Goal: Information Seeking & Learning: Learn about a topic

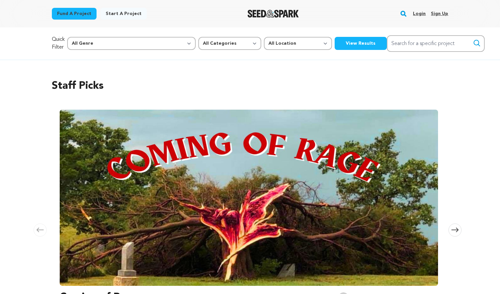
click at [186, 50] on div "Quick Filter All Genre Action Adventure Afrobeat Alternative Ambient Animation …" at bounding box center [250, 43] width 397 height 17
select select "382"
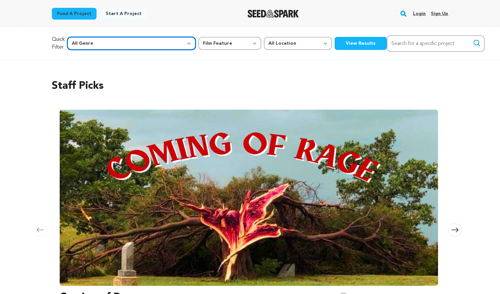
select select "25"
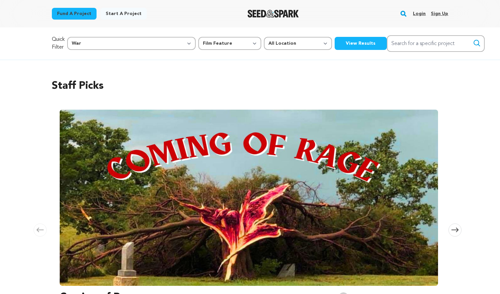
click at [335, 46] on button "View Results" at bounding box center [361, 43] width 52 height 13
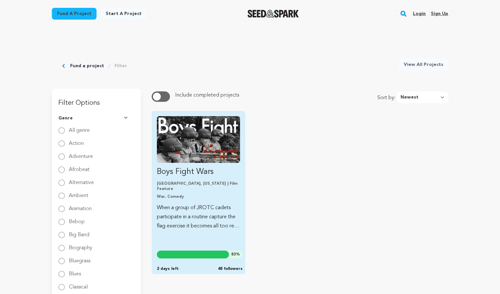
click at [205, 164] on link "Boys Fight Wars Los Angeles, California | Film Feature War, Comedy When a group…" at bounding box center [198, 173] width 83 height 115
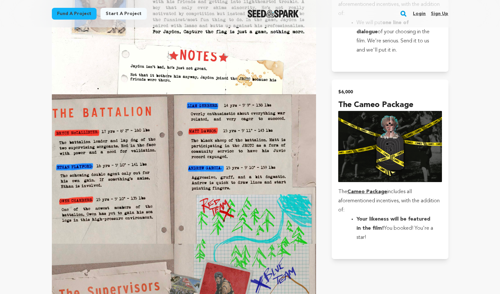
scroll to position [1958, 0]
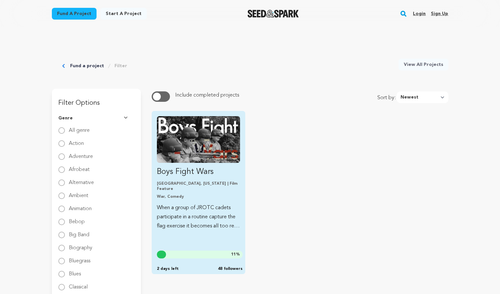
click at [224, 158] on img "Fund Boys Fight Wars" at bounding box center [198, 139] width 83 height 47
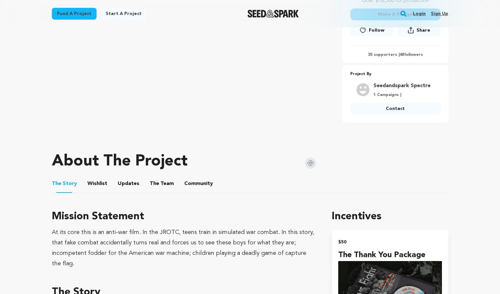
scroll to position [208, 0]
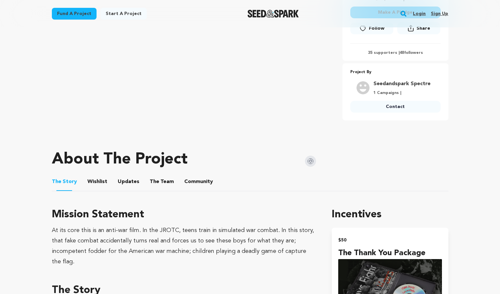
click at [96, 182] on button "Wishlist" at bounding box center [97, 183] width 16 height 16
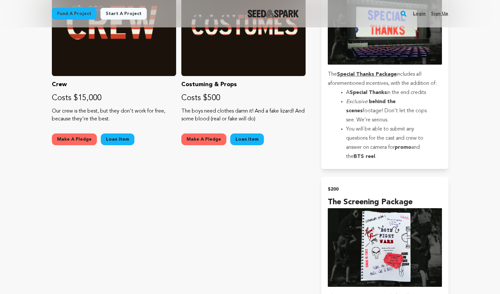
scroll to position [656, 0]
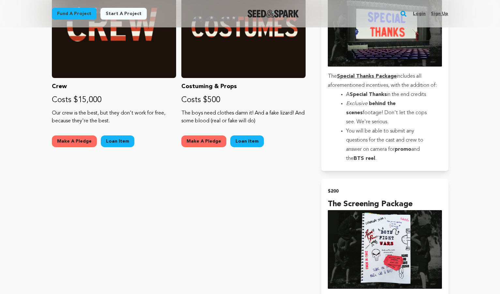
scroll to position [208, 0]
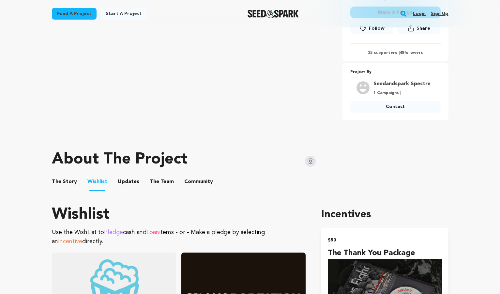
click at [63, 184] on button "The Story" at bounding box center [64, 183] width 16 height 16
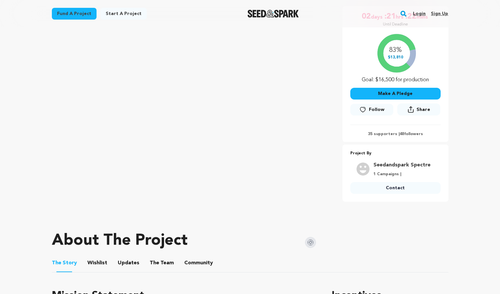
scroll to position [128, 0]
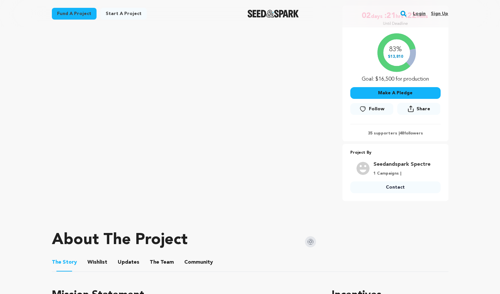
click at [103, 261] on button "Wishlist" at bounding box center [97, 264] width 16 height 16
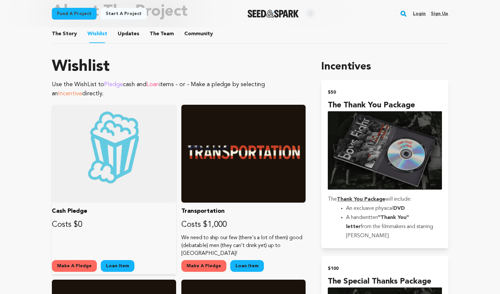
scroll to position [356, 0]
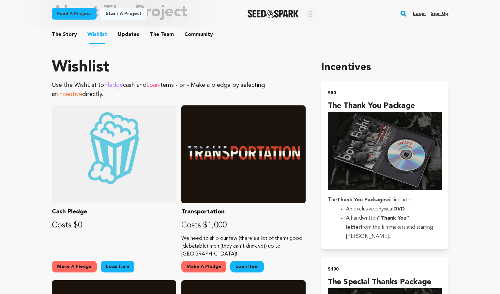
click at [131, 36] on button "Updates" at bounding box center [129, 36] width 16 height 16
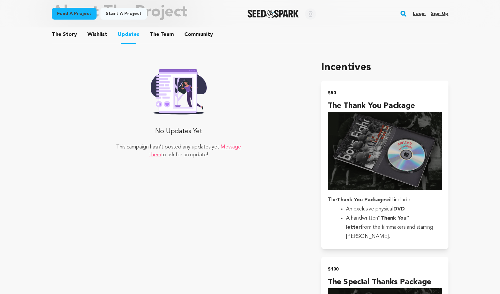
click at [165, 38] on button "The Team" at bounding box center [162, 36] width 16 height 16
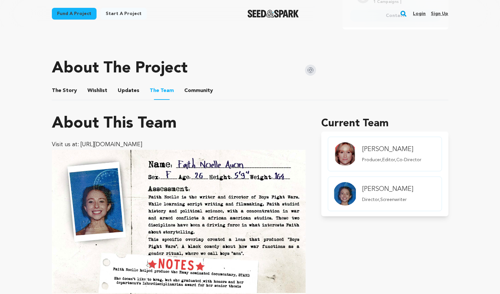
scroll to position [283, 0]
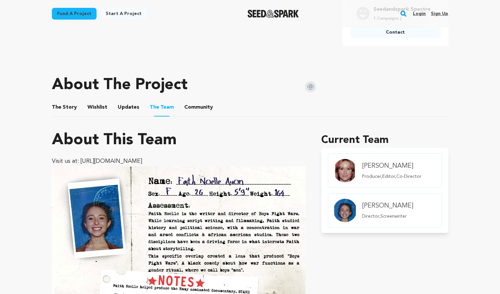
click at [191, 109] on button "Community" at bounding box center [199, 109] width 16 height 16
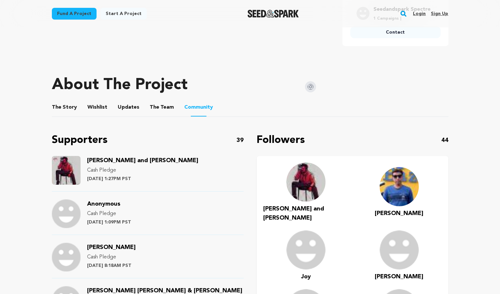
click at [157, 106] on button "The Team" at bounding box center [162, 109] width 16 height 16
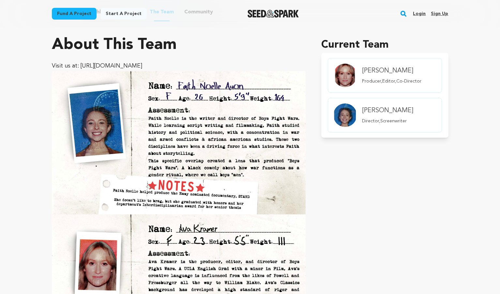
scroll to position [294, 0]
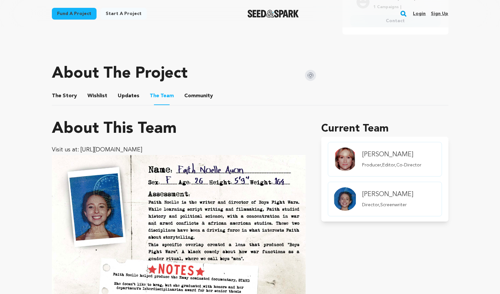
click at [198, 96] on button "Community" at bounding box center [199, 97] width 16 height 16
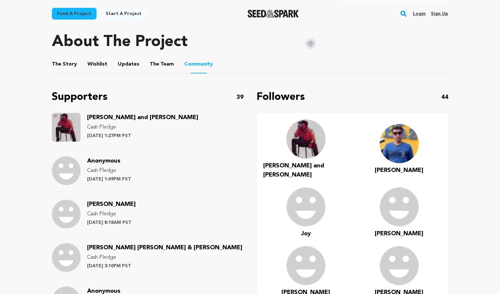
scroll to position [323, 0]
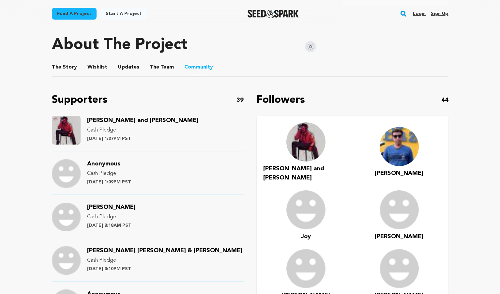
click at [101, 119] on span "Nick and Shayley Laudicina" at bounding box center [142, 121] width 111 height 6
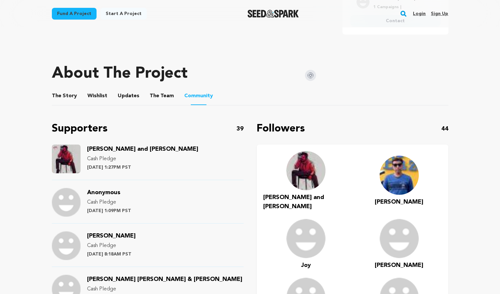
scroll to position [283, 0]
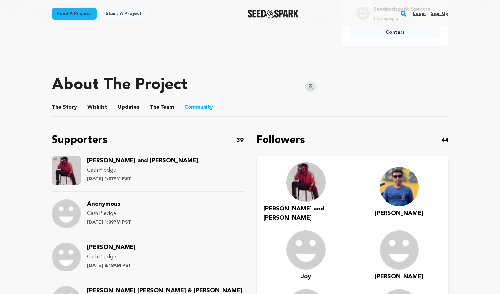
scroll to position [356, 0]
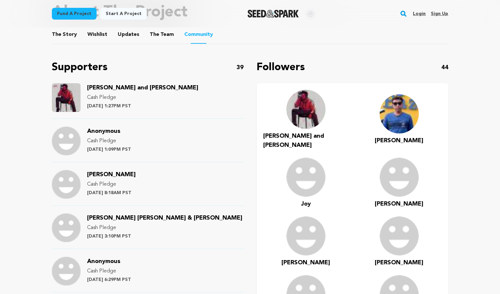
scroll to position [128, 0]
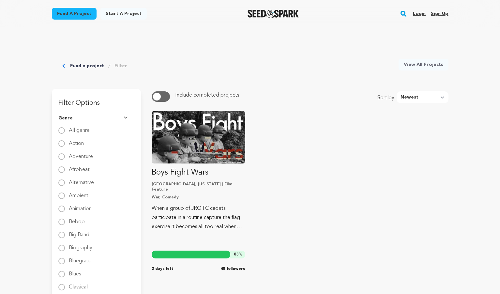
click at [67, 66] on div "Fund a project Filter" at bounding box center [94, 66] width 65 height 14
click at [77, 66] on link "Fund a project" at bounding box center [87, 66] width 34 height 7
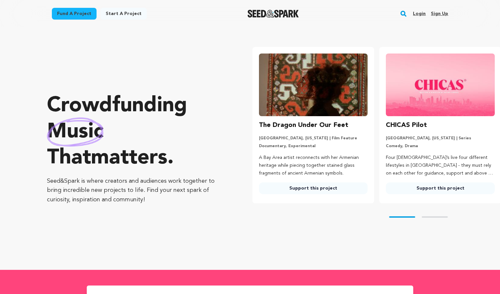
click at [84, 12] on link "Fund a project" at bounding box center [74, 14] width 45 height 12
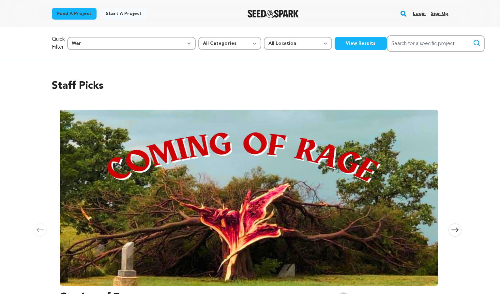
click at [335, 45] on button "View Results" at bounding box center [361, 43] width 52 height 13
select select "11314"
click at [335, 43] on button "View Results" at bounding box center [361, 43] width 52 height 13
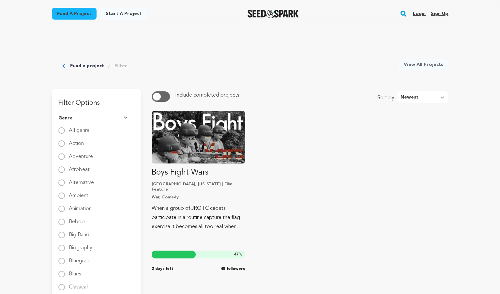
click at [66, 66] on div "Fund a project Filter" at bounding box center [94, 66] width 65 height 14
click at [63, 65] on icon "Breadcrumb" at bounding box center [63, 66] width 3 height 4
click at [63, 66] on icon "Breadcrumb" at bounding box center [63, 66] width 3 height 4
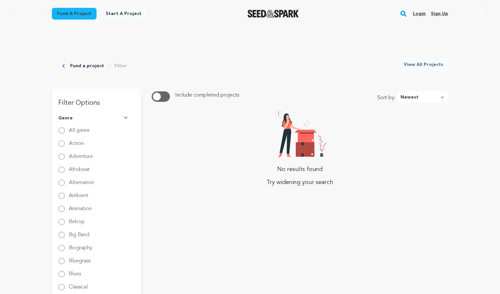
click at [64, 66] on icon "Breadcrumb" at bounding box center [63, 66] width 3 height 4
click at [82, 66] on link "Fund a project" at bounding box center [87, 66] width 34 height 7
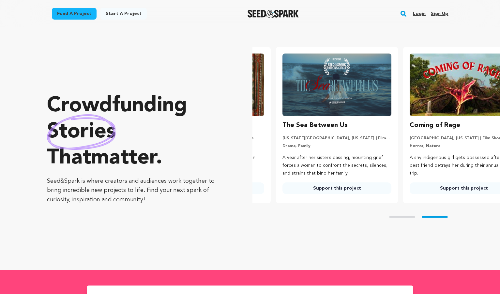
scroll to position [0, 133]
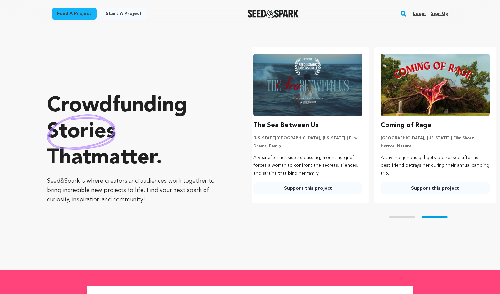
click at [84, 13] on link "Fund a project" at bounding box center [74, 14] width 45 height 12
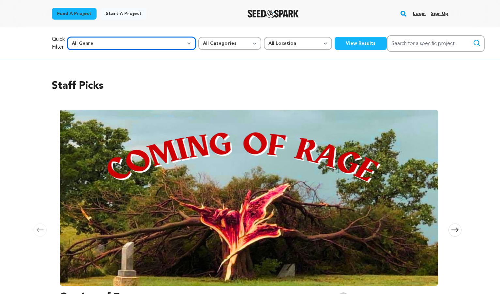
select select "1085"
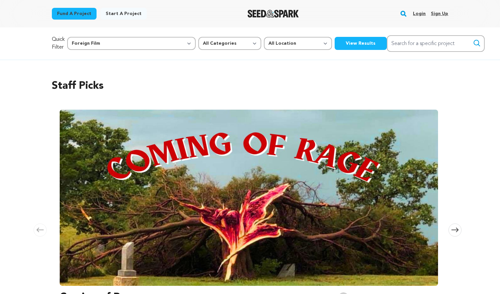
click at [291, 34] on div "Quick Filter All Genre Action Adventure Afrobeat Alternative Ambient Animation …" at bounding box center [250, 43] width 418 height 32
click at [335, 44] on button "View Results" at bounding box center [361, 43] width 52 height 13
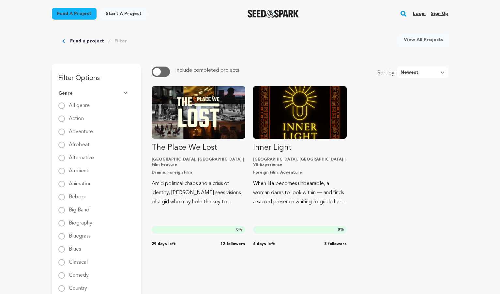
scroll to position [30, 0]
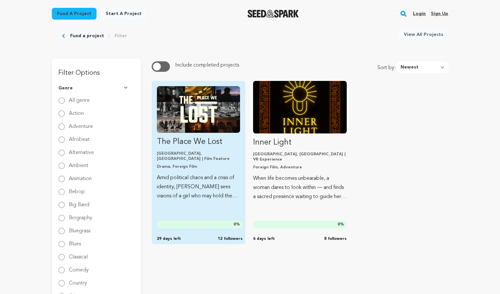
click at [189, 176] on p "Amid political chaos and a crisis of identity, [PERSON_NAME] sees visions of a …" at bounding box center [198, 186] width 83 height 27
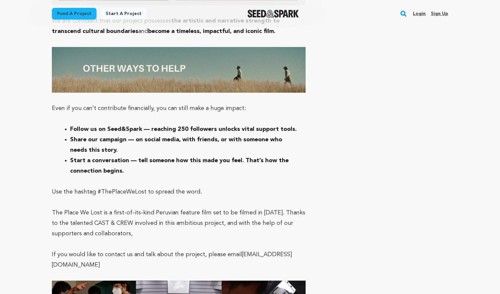
scroll to position [2140, 0]
drag, startPoint x: 412, startPoint y: 59, endPoint x: 473, endPoint y: 48, distance: 62.7
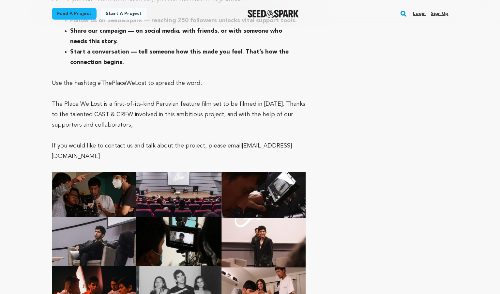
scroll to position [2247, 0]
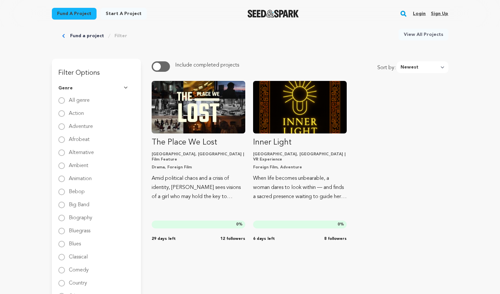
scroll to position [30, 0]
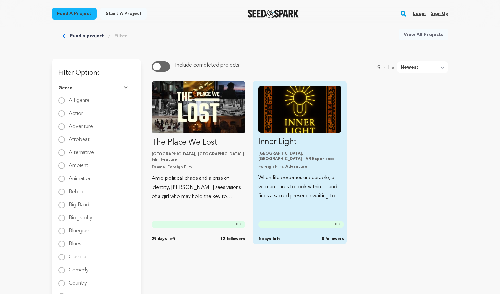
click at [273, 173] on p "When life becomes unbearable, a woman dares to look within — and finds a sacred…" at bounding box center [300, 186] width 83 height 27
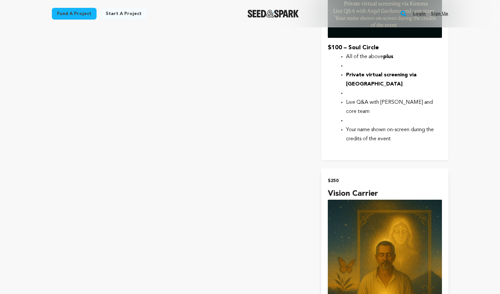
scroll to position [1497, 0]
click at [498, 0] on html "Fund a project Start a project Search Login Sign up Start a project" at bounding box center [250, 96] width 500 height 3186
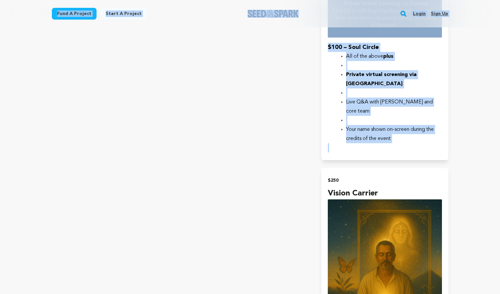
click at [461, 63] on main "Fund a project Start a project Search Login Sign up Start a project" at bounding box center [250, 96] width 500 height 3186
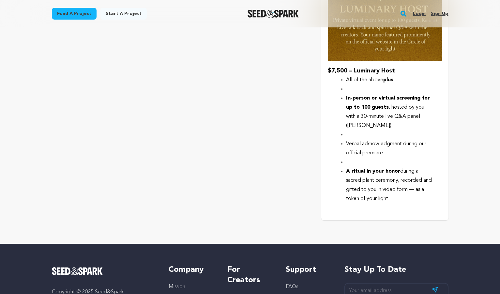
scroll to position [2774, 0]
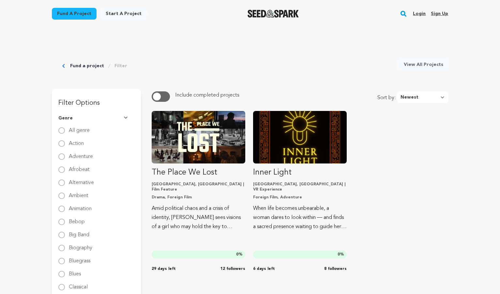
scroll to position [30, 0]
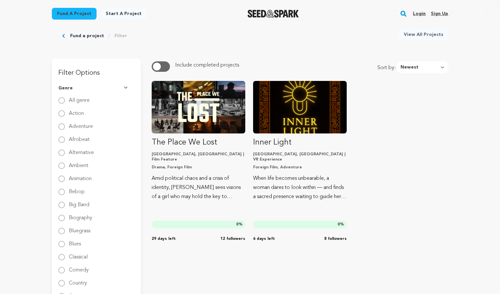
click at [83, 33] on link "Fund a project" at bounding box center [87, 36] width 34 height 7
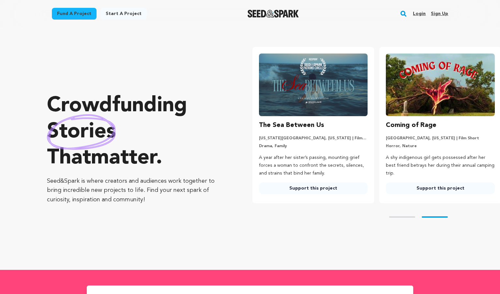
scroll to position [0, 133]
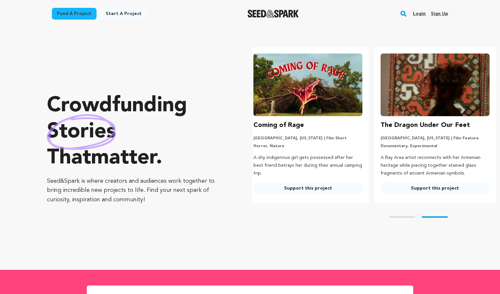
click at [76, 18] on link "Fund a project" at bounding box center [74, 14] width 45 height 12
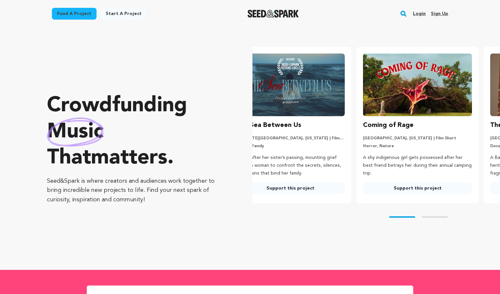
scroll to position [0, 0]
